Goal: Transaction & Acquisition: Download file/media

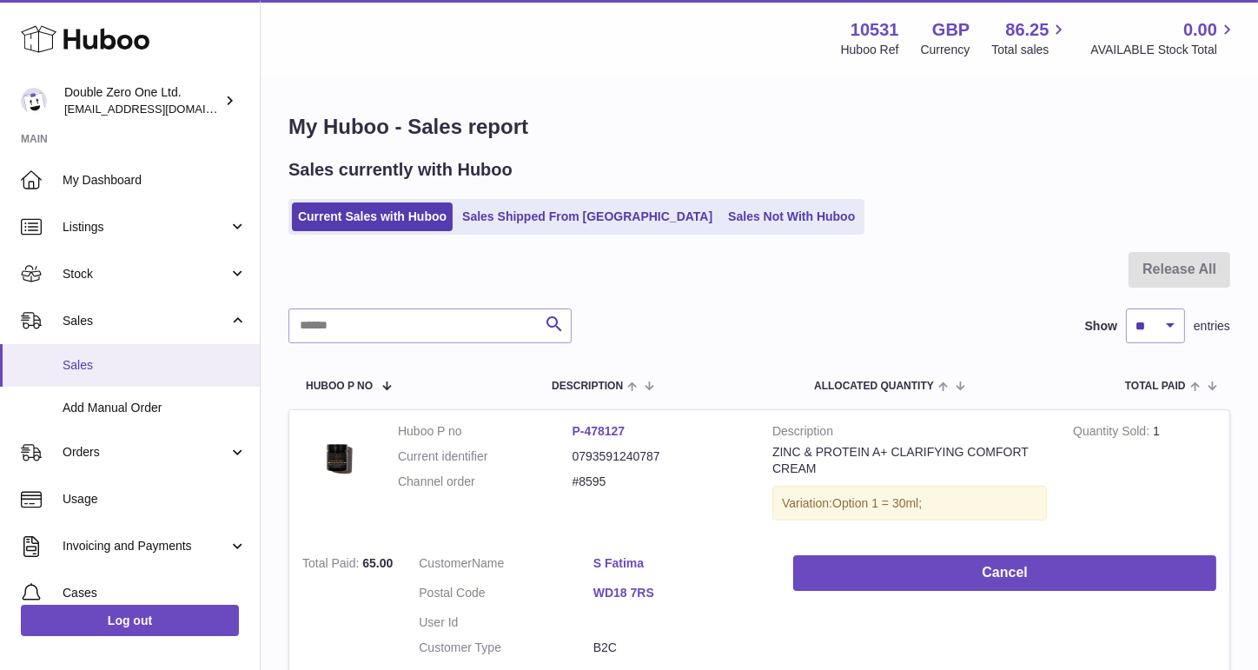
click at [122, 355] on link "Sales" at bounding box center [130, 365] width 260 height 43
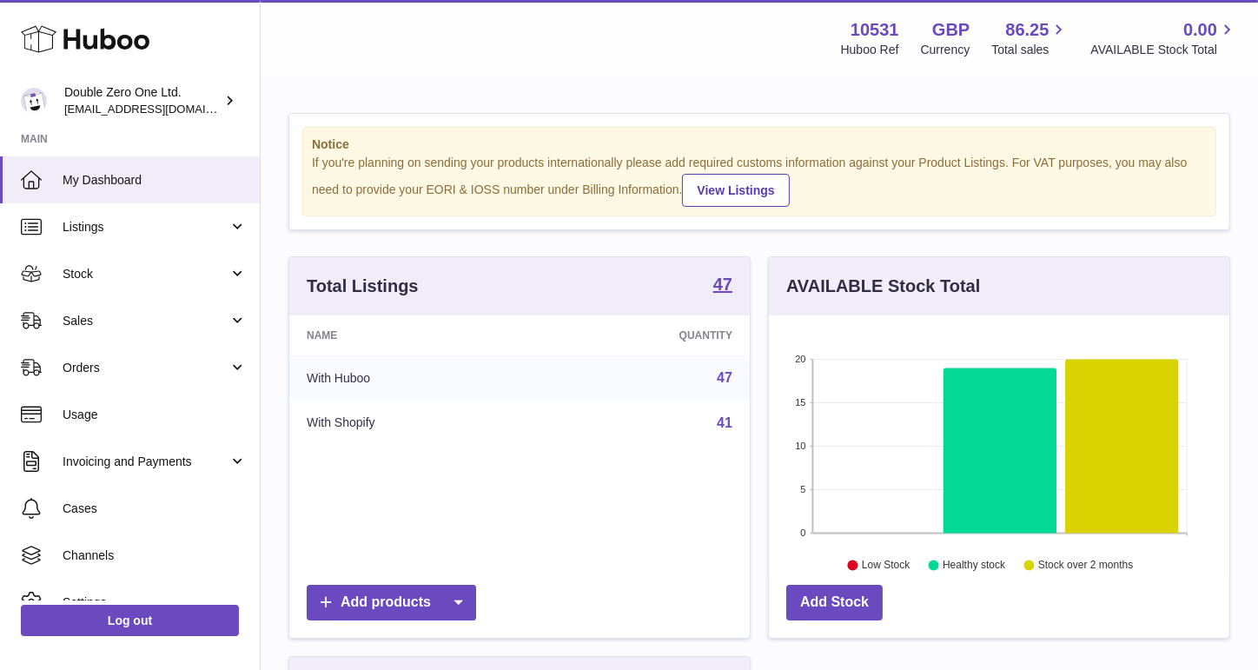
scroll to position [270, 460]
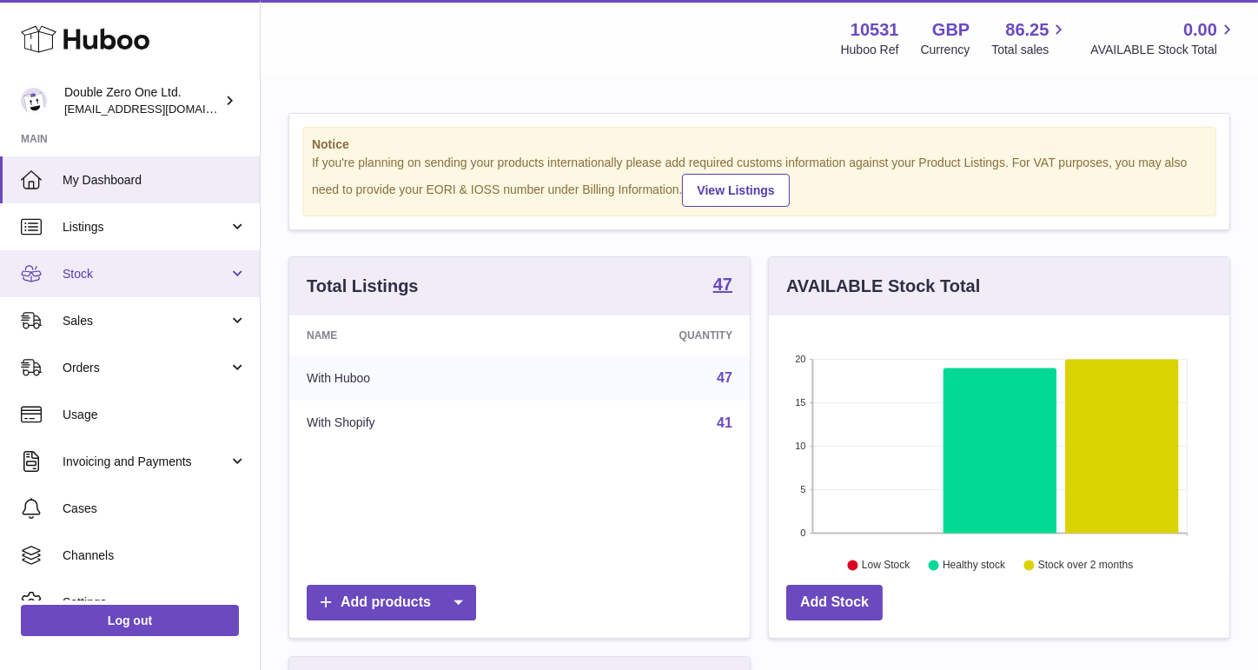
click at [111, 273] on span "Stock" at bounding box center [146, 274] width 166 height 17
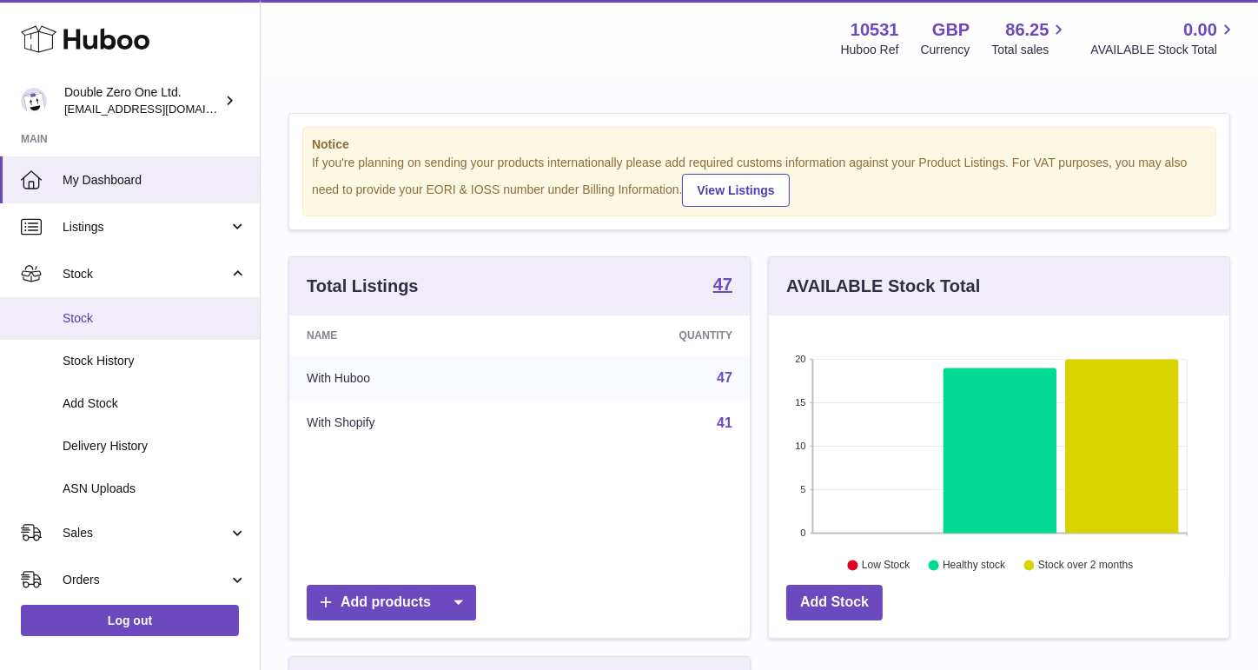
click at [98, 312] on span "Stock" at bounding box center [155, 318] width 184 height 17
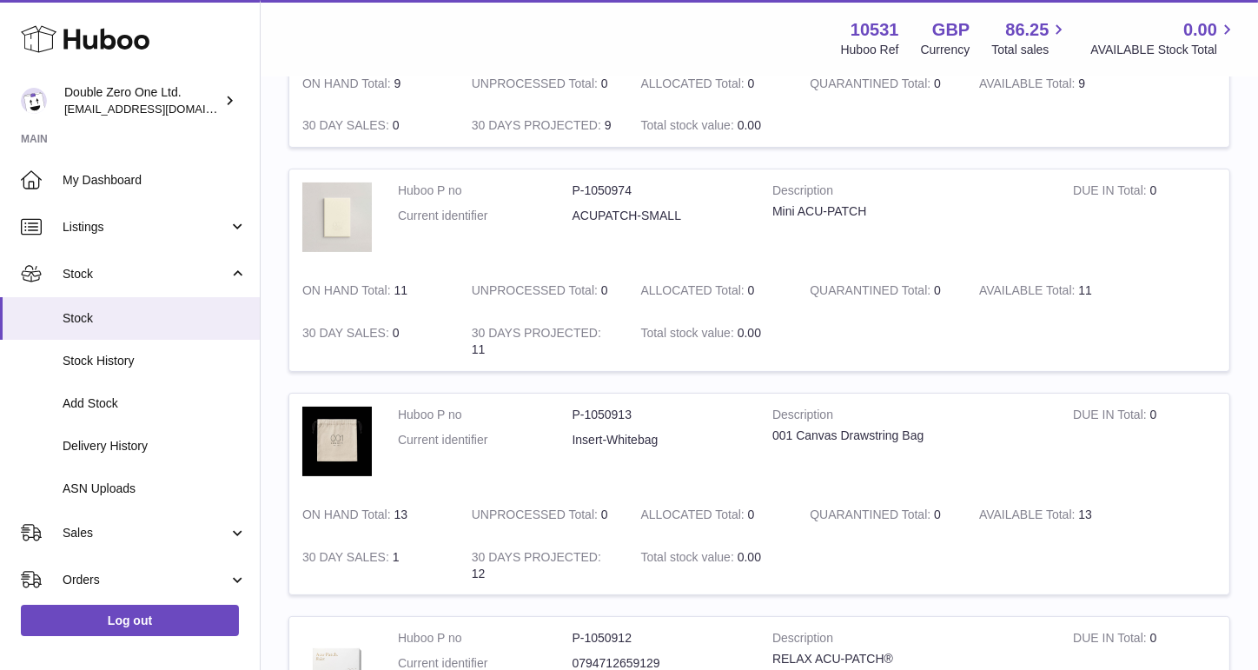
scroll to position [404, 0]
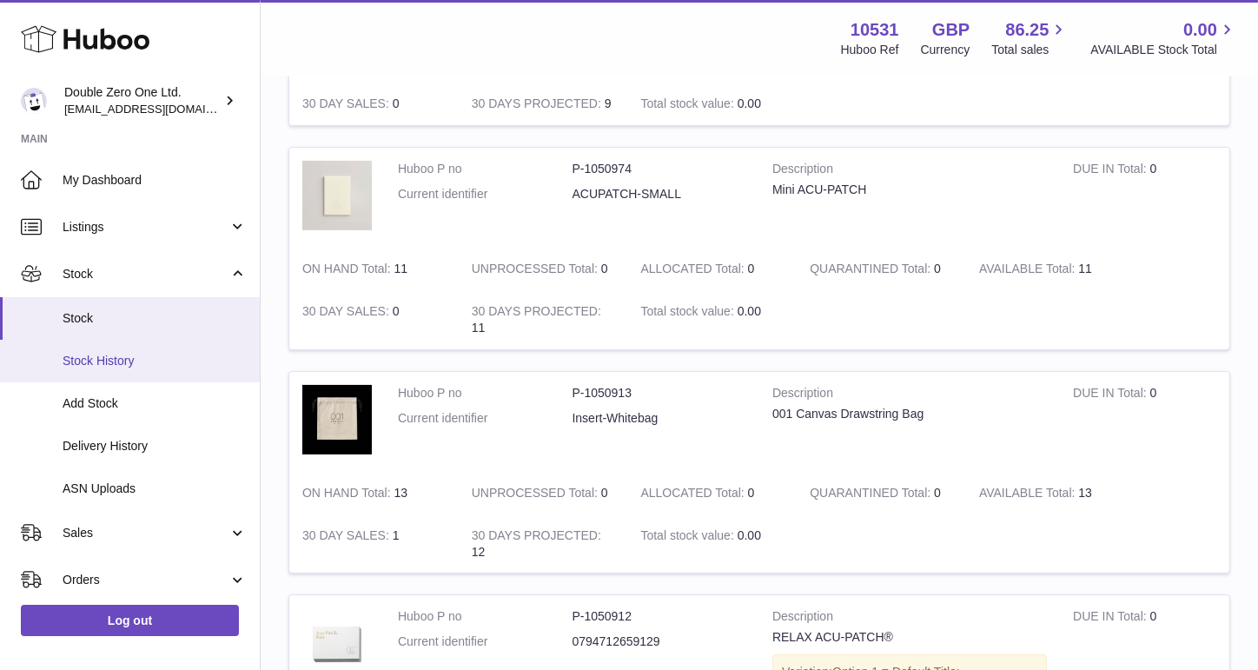
click at [145, 370] on link "Stock History" at bounding box center [130, 361] width 260 height 43
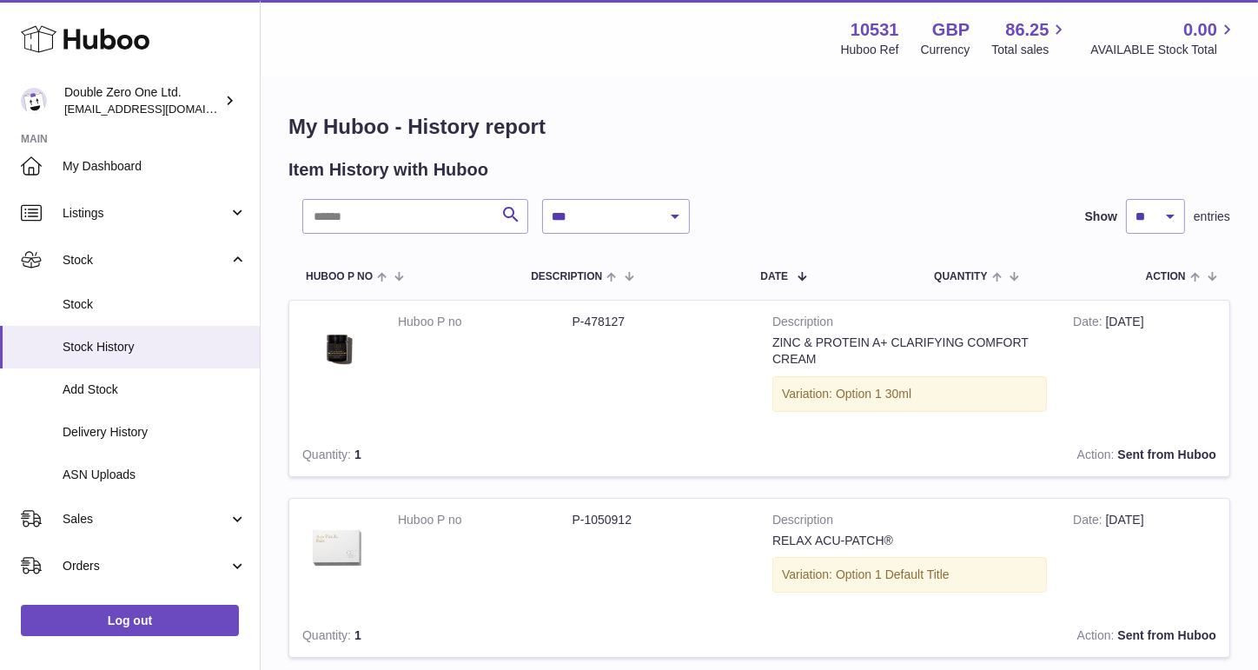
scroll to position [23, 0]
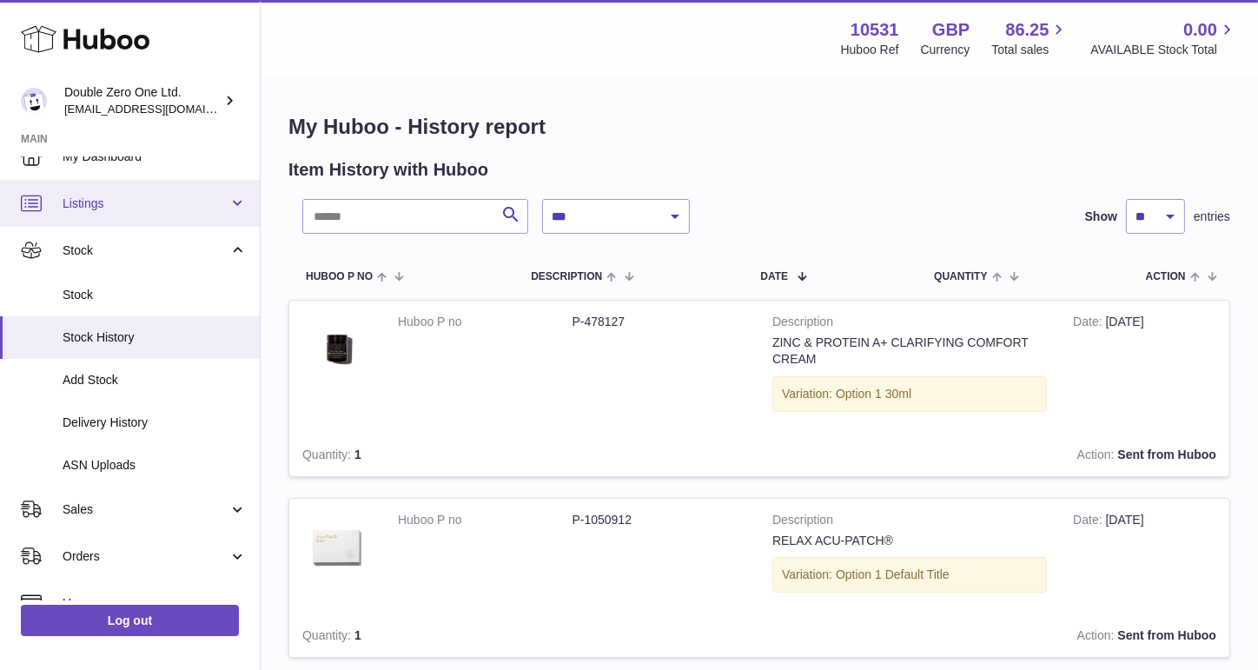
click at [155, 200] on span "Listings" at bounding box center [146, 203] width 166 height 17
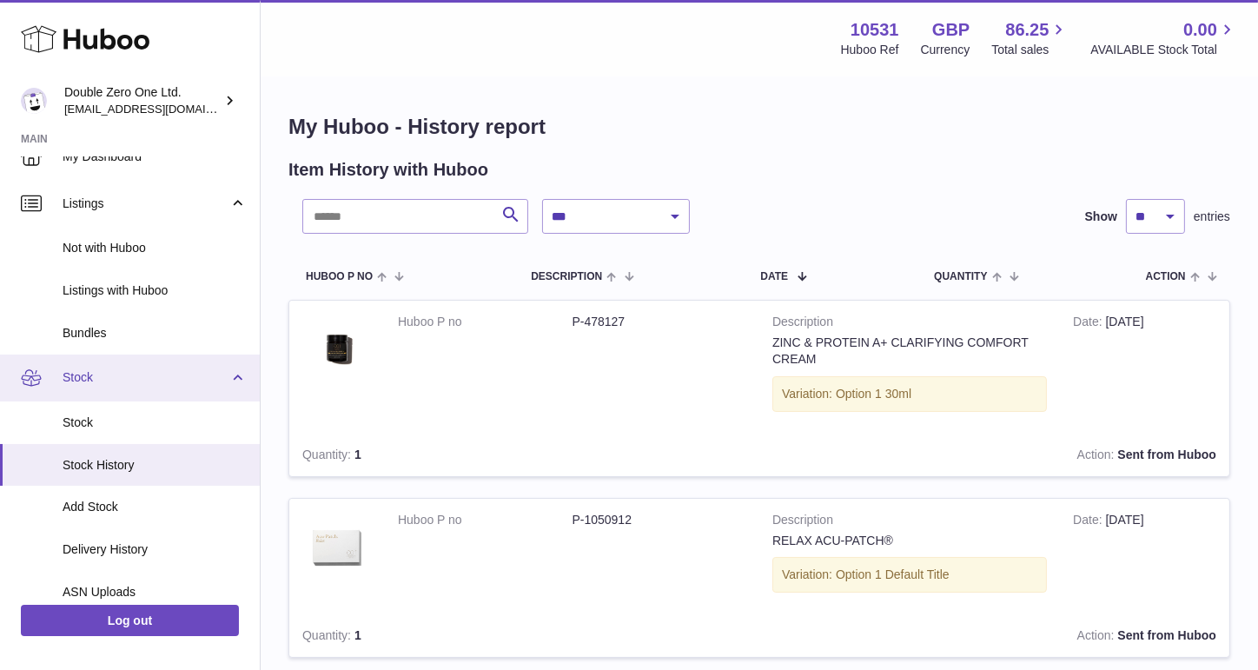
click at [103, 367] on link "Stock" at bounding box center [130, 377] width 260 height 47
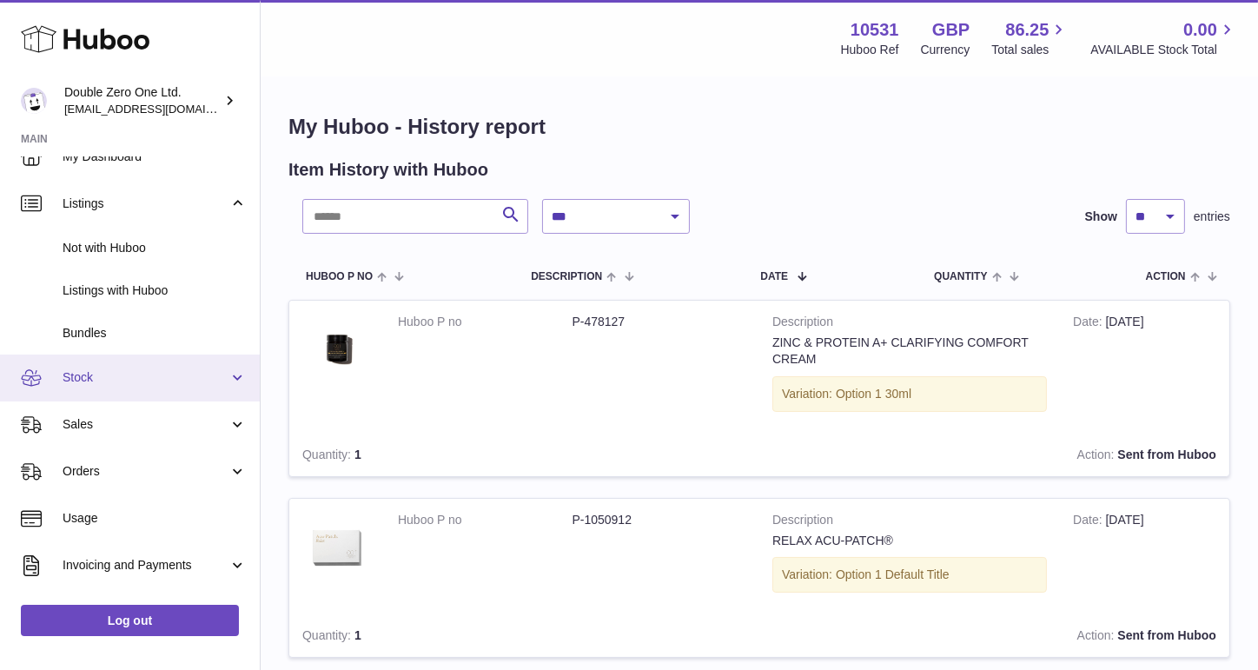
click at [126, 373] on span "Stock" at bounding box center [146, 377] width 166 height 17
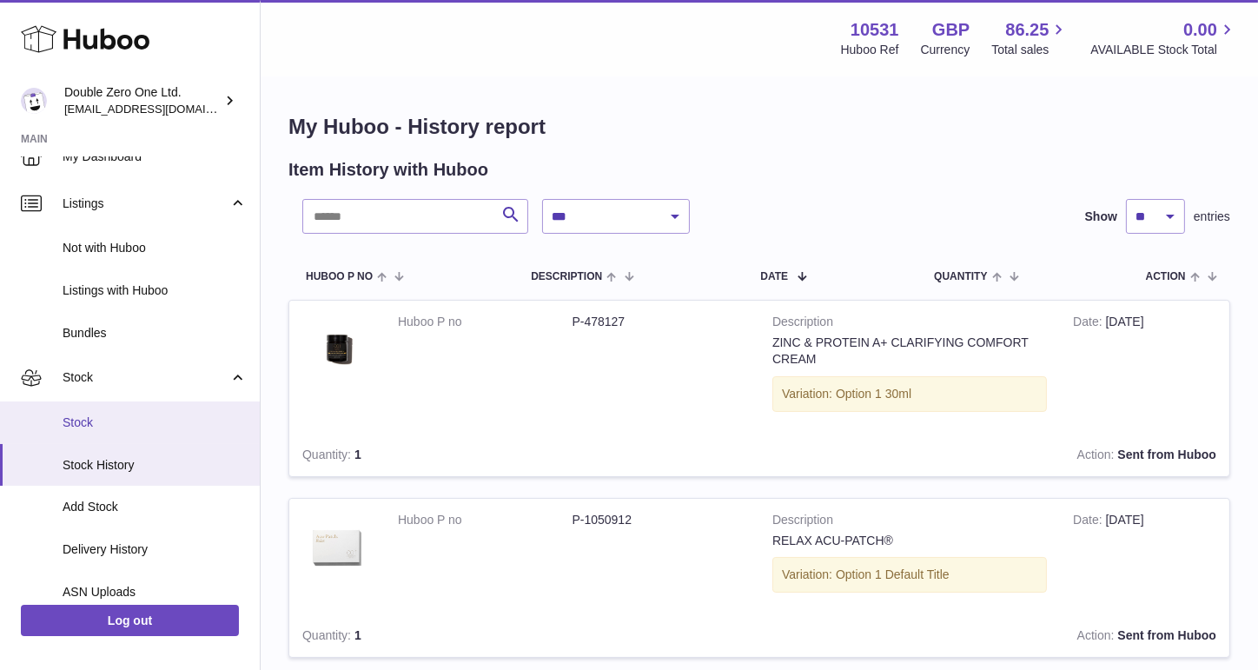
click at [112, 418] on span "Stock" at bounding box center [155, 422] width 184 height 17
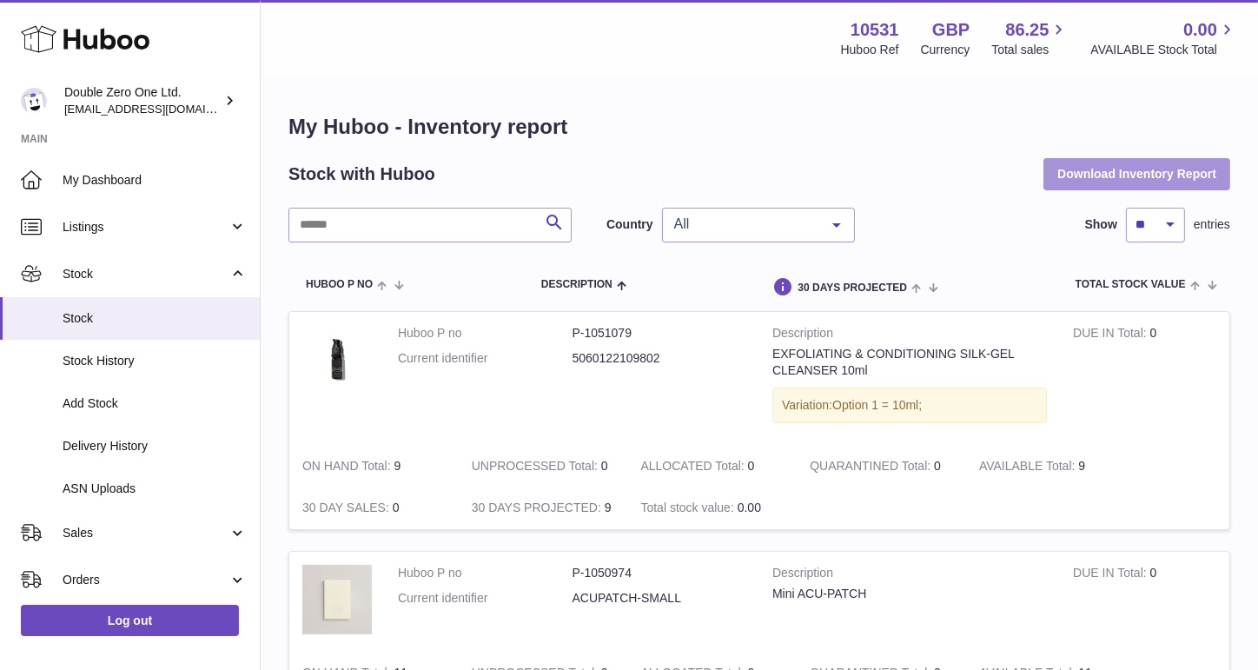
click at [1091, 186] on button "Download Inventory Report" at bounding box center [1136, 173] width 187 height 31
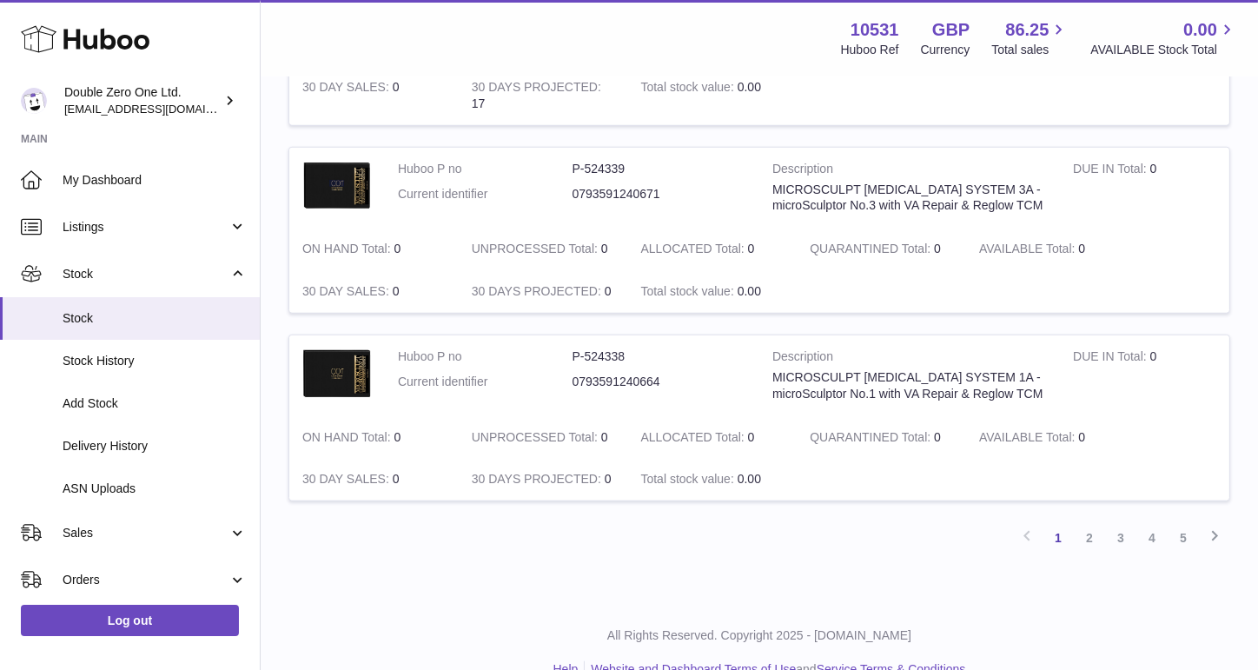
scroll to position [1964, 0]
